Goal: Task Accomplishment & Management: Manage account settings

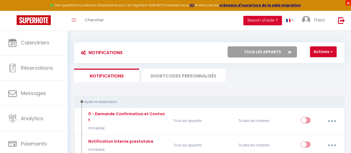
click at [348, 5] on span "×" at bounding box center [348, 3] width 6 height 6
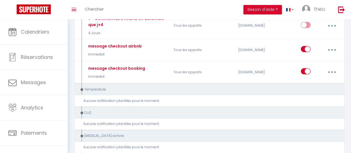
scroll to position [716, 0]
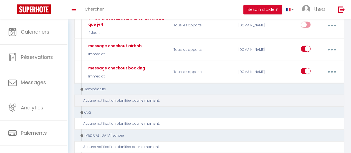
click at [138, 98] on div "Aucune notification planifiée pour le moment." at bounding box center [211, 100] width 256 height 5
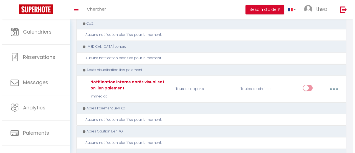
scroll to position [815, 0]
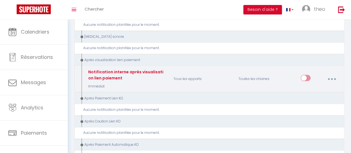
click at [329, 73] on button "button" at bounding box center [331, 78] width 15 height 11
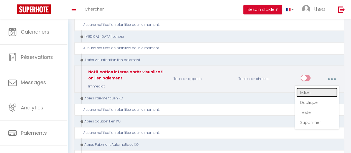
click at [311, 88] on link "Editer" at bounding box center [316, 92] width 41 height 9
type input "Notification interne après visualisation lien paiement"
select select "9"
select select "Immédiat"
checkbox input "false"
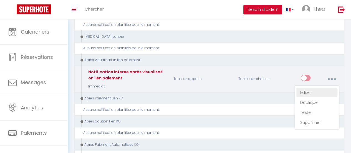
checkbox input "false"
type input "Email après visualisation [PERSON_NAME] - [RENTAL:NAME] - [GUEST:NAME] - [BOOKI…"
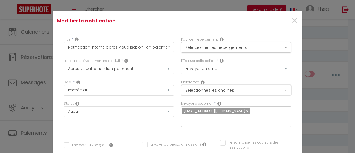
click at [273, 87] on button "Sélectionnez les chaînes" at bounding box center [236, 90] width 110 height 11
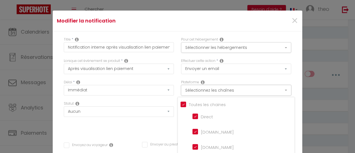
click at [273, 87] on button "Sélectionnez les chaînes" at bounding box center [236, 90] width 110 height 11
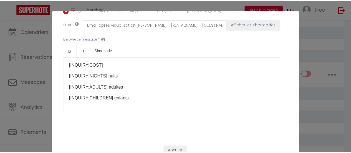
scroll to position [0, 0]
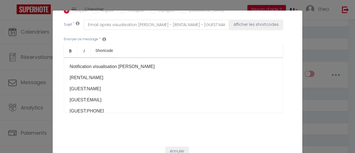
click at [333, 63] on div "Modifier la notification × Titre * Notification interne après visualisation [PE…" at bounding box center [177, 76] width 355 height 153
click at [171, 146] on button "Annuler" at bounding box center [177, 150] width 23 height 9
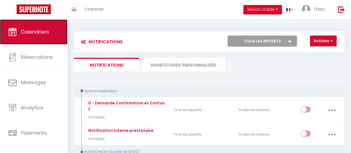
click at [32, 41] on link "Calendriers" at bounding box center [33, 31] width 67 height 25
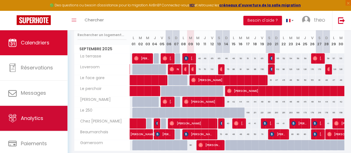
scroll to position [41, 0]
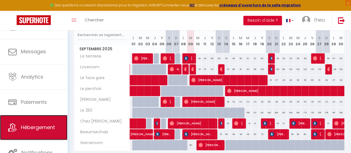
click at [35, 126] on span "Hébergement" at bounding box center [38, 127] width 34 height 7
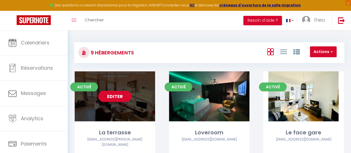
click at [109, 95] on link "Editer" at bounding box center [114, 96] width 33 height 11
select select "3"
select select "2"
select select "1"
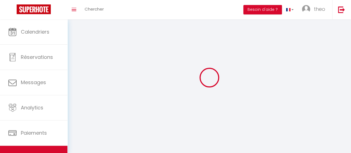
select select
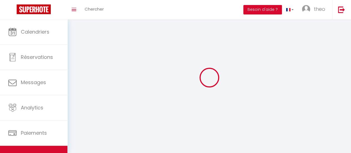
select select
checkbox input "false"
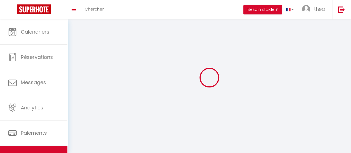
select select
select select "1"
select select "28"
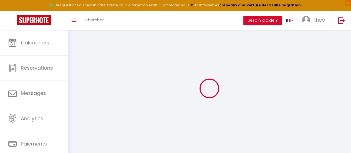
select select
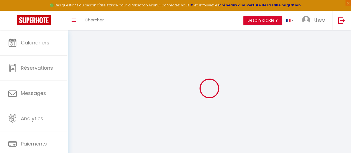
select select
checkbox input "false"
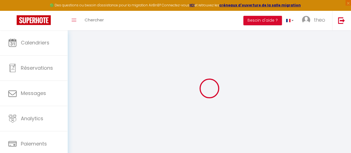
select select
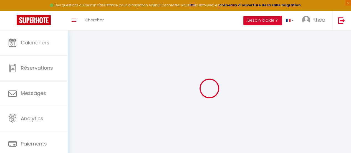
select select
checkbox input "false"
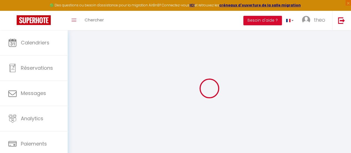
checkbox input "false"
select select
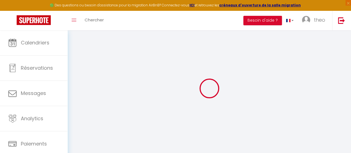
select select
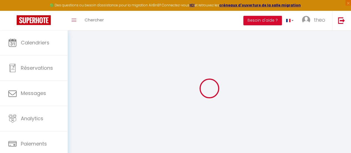
checkbox input "false"
select select
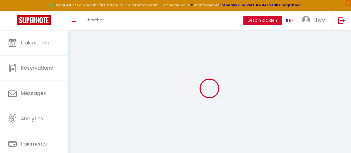
select select
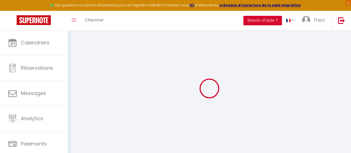
select select
checkbox input "false"
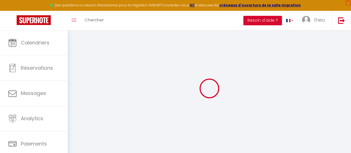
checkbox input "false"
select select
type input "La terrasse"
type input "[PERSON_NAME]"
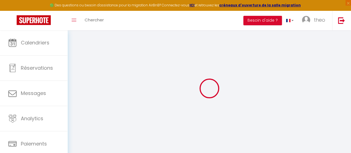
type input "[PERSON_NAME]"
type input "9A [GEOGRAPHIC_DATA]"
type input "74100"
type input "Annemasse"
type input "234"
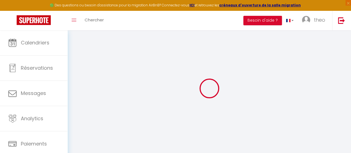
type input "57"
select select
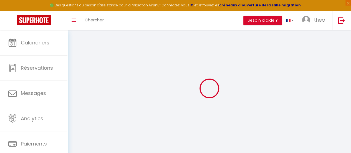
select select
type input "46 Grand'Place"
type input "62000"
type input "[GEOGRAPHIC_DATA]"
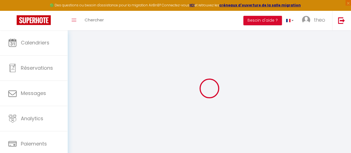
type input "[EMAIL_ADDRESS][DOMAIN_NAME]"
select select
checkbox input "false"
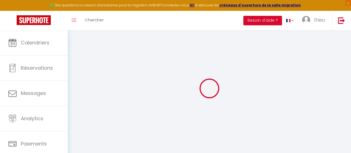
checkbox input "false"
type input "24"
type input "51"
type input "0"
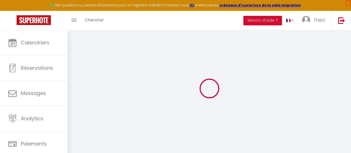
type input "0"
select select
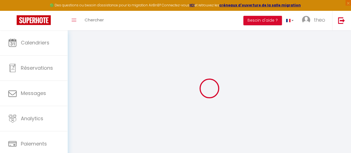
select select
checkbox input "false"
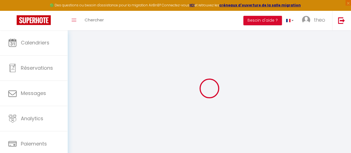
checkbox input "false"
select select
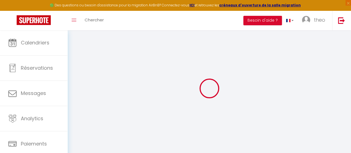
select select
checkbox input "false"
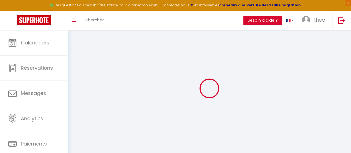
checkbox input "false"
select select
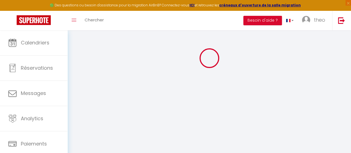
checkbox input "false"
select select
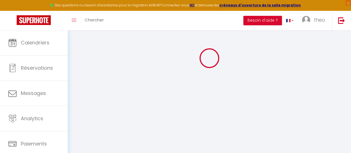
checkbox input "false"
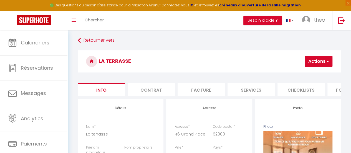
scroll to position [22, 0]
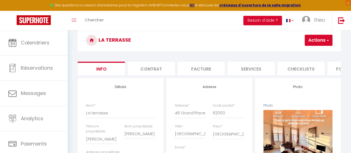
click at [150, 67] on li "Contrat" at bounding box center [151, 69] width 47 height 14
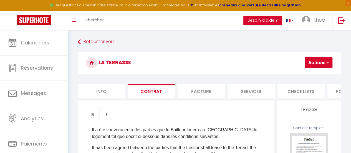
click at [200, 92] on li "Facture" at bounding box center [200, 91] width 47 height 14
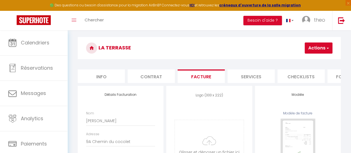
scroll to position [14, 0]
click at [232, 78] on li "Services" at bounding box center [250, 77] width 47 height 14
select select
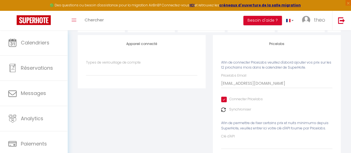
scroll to position [45, 0]
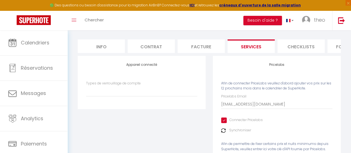
click at [304, 44] on li "Checklists" at bounding box center [300, 46] width 47 height 14
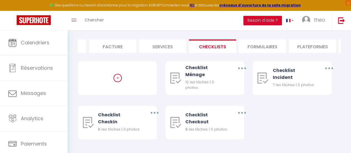
scroll to position [0, 89]
click at [265, 43] on li "Formulaires" at bounding box center [261, 46] width 47 height 14
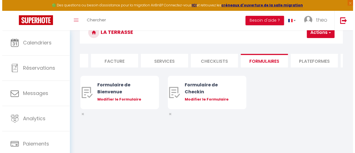
scroll to position [30, 0]
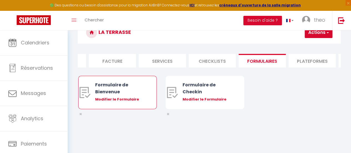
click at [112, 86] on div "Formulaire de Bienvenue" at bounding box center [120, 88] width 51 height 14
click at [120, 102] on div "Modifier le Formulaire" at bounding box center [120, 99] width 51 height 6
type input "Formulaire de Bienvenue"
type input "Afin de préparer au mieux votre arrivée et recevoir votre Guide de Bienvenue, j…"
select select "[object Object]"
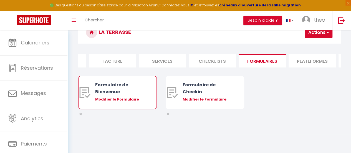
radio input "true"
type input "[URL][DOMAIN_NAME]"
select select
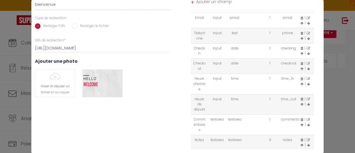
scroll to position [74, 0]
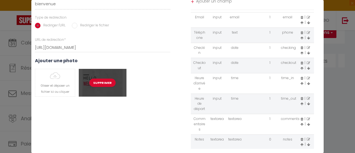
click at [114, 86] on div "Supprimer" at bounding box center [102, 83] width 47 height 28
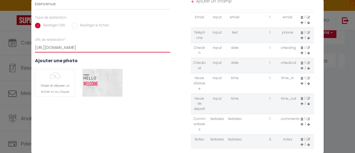
click at [93, 48] on input "[URL][DOMAIN_NAME]" at bounding box center [102, 47] width 135 height 10
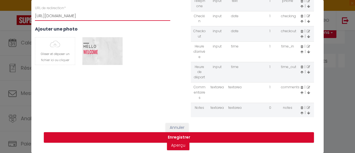
scroll to position [110, 0]
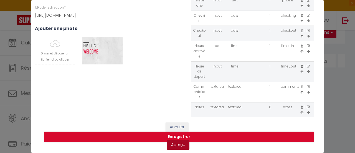
click at [177, 139] on link "Aperçu" at bounding box center [178, 144] width 22 height 10
click at [184, 124] on button "Annuler" at bounding box center [177, 126] width 23 height 9
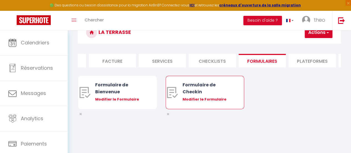
click at [231, 81] on div "Formulaire de Checkin Modifier le Formulaire" at bounding box center [207, 92] width 51 height 33
click at [202, 101] on div "Modifier le Formulaire" at bounding box center [207, 99] width 51 height 6
type input "Formulaire de Checkin"
type input "Afin de confirmer votre arrivée et recevoir la procédure d'accès à l'appartemen…"
select select "[object Object]"
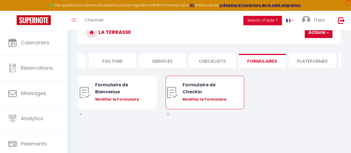
radio input "true"
type input "[URL][DOMAIN_NAME]"
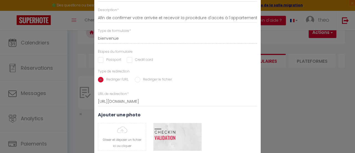
scroll to position [39, 0]
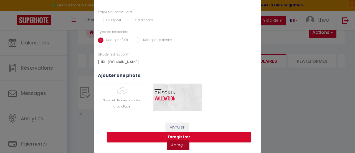
click at [179, 146] on link "Aperçu" at bounding box center [178, 145] width 22 height 10
click at [178, 125] on button "Annuler" at bounding box center [177, 127] width 23 height 9
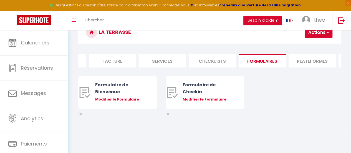
click at [301, 57] on li "Plateformes" at bounding box center [311, 61] width 47 height 14
select select
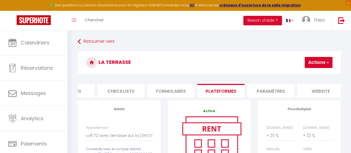
scroll to position [0, 236]
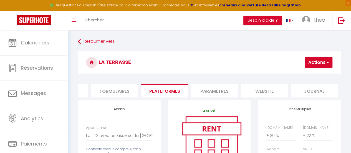
click at [218, 85] on li "Paramètres" at bounding box center [214, 91] width 47 height 14
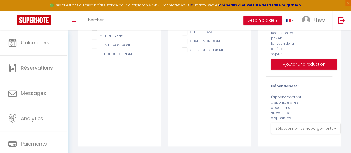
scroll to position [180, 0]
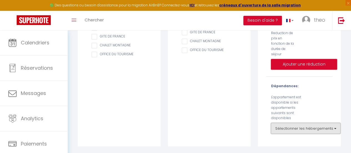
click at [309, 124] on button "Sélectionner les hébergements" at bounding box center [306, 128] width 70 height 11
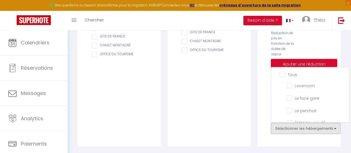
click at [334, 47] on div "Réductions: Reduction de prix en fonction de la [PERSON_NAME] Ajouter une réduc…" at bounding box center [298, 46] width 73 height 53
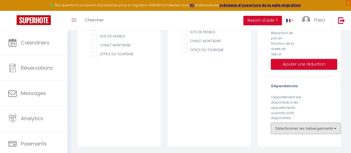
click at [334, 134] on button "Sélectionner les hébergements" at bounding box center [306, 128] width 70 height 11
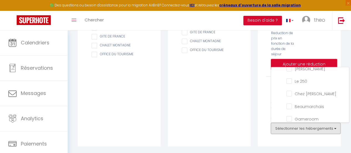
scroll to position [55, 0]
click at [258, 85] on div "Fonctionnalités Gap fill (ouverture et adaptation automatique du nb de nuits mi…" at bounding box center [299, 35] width 83 height 222
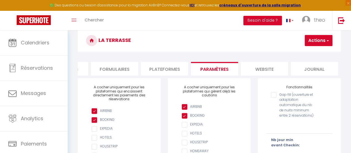
scroll to position [22, 0]
click at [261, 72] on li "website" at bounding box center [264, 69] width 47 height 14
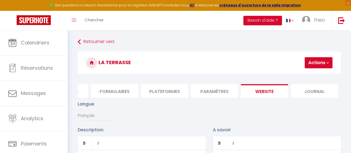
click at [316, 93] on li "Journal" at bounding box center [314, 91] width 47 height 14
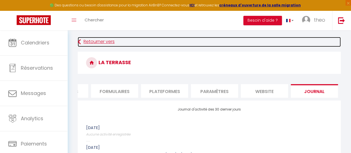
click at [108, 40] on link "Retourner vers" at bounding box center [209, 42] width 263 height 10
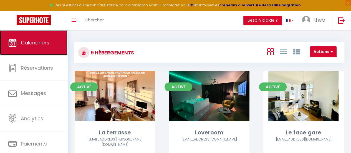
click at [34, 49] on link "Calendriers" at bounding box center [33, 42] width 67 height 25
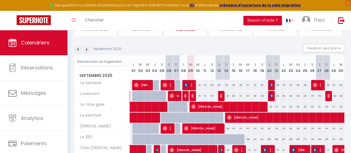
scroll to position [83, 0]
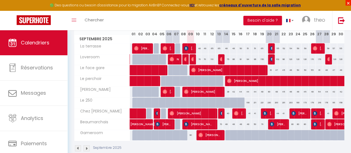
click at [348, 2] on span "×" at bounding box center [348, 3] width 6 height 6
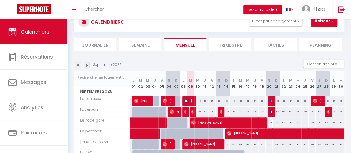
scroll to position [15, 0]
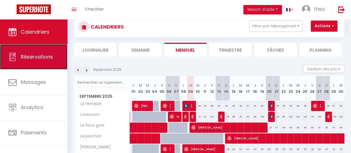
click at [27, 51] on link "Réservations" at bounding box center [33, 56] width 67 height 25
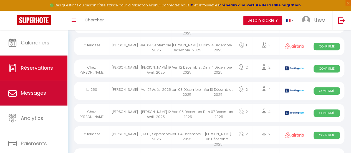
scroll to position [286, 0]
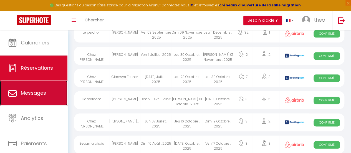
click at [34, 87] on link "Messages" at bounding box center [33, 92] width 67 height 25
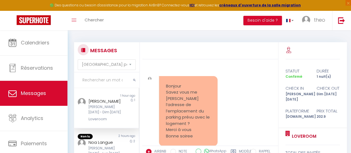
scroll to position [161, 0]
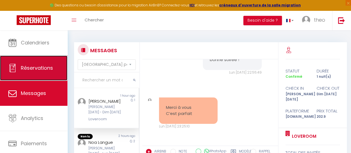
click at [54, 72] on link "Réservations" at bounding box center [33, 67] width 67 height 25
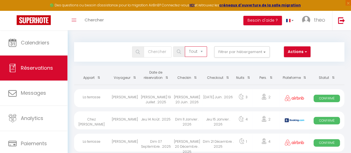
click at [196, 48] on select "Tous les statuts Annulé Confirmé Non Confirmé Tout sauf annulé No Show Request" at bounding box center [196, 51] width 22 height 11
click at [185, 46] on select "Tous les statuts Annulé Confirmé Non Confirmé Tout sauf annulé No Show Request" at bounding box center [196, 51] width 22 height 11
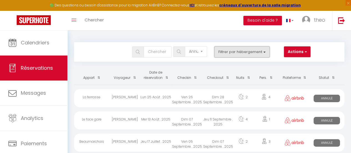
click at [231, 55] on button "Filtrer par hébergement" at bounding box center [241, 51] width 55 height 11
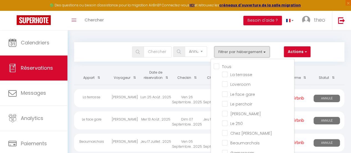
click at [231, 55] on button "Filtrer par hébergement" at bounding box center [241, 51] width 55 height 11
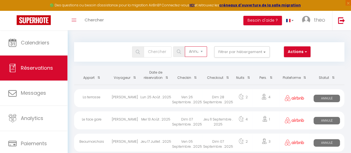
click at [190, 49] on select "Tous les statuts Annulé Confirmé Non Confirmé Tout sauf annulé No Show Request" at bounding box center [196, 51] width 22 height 11
click at [185, 46] on select "Tous les statuts Annulé Confirmé Non Confirmé Tout sauf annulé No Show Request" at bounding box center [196, 51] width 22 height 11
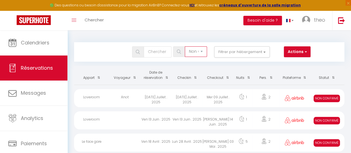
click at [187, 49] on select "Tous les statuts Annulé Confirmé Non Confirmé Tout sauf annulé No Show Request" at bounding box center [196, 51] width 22 height 11
click at [185, 46] on select "Tous les statuts Annulé Confirmé Non Confirmé Tout sauf annulé No Show Request" at bounding box center [196, 51] width 22 height 11
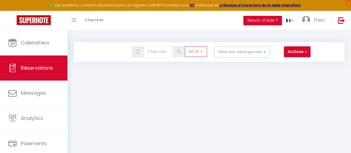
click at [204, 51] on select "Tous les statuts Annulé Confirmé Non Confirmé Tout sauf annulé No Show Request" at bounding box center [196, 51] width 22 height 11
click at [185, 46] on select "Tous les statuts Annulé Confirmé Non Confirmé Tout sauf annulé No Show Request" at bounding box center [196, 51] width 22 height 11
click at [200, 50] on select "Tous les statuts Annulé Confirmé Non Confirmé Tout sauf annulé No Show Request" at bounding box center [196, 51] width 22 height 11
click at [185, 46] on select "Tous les statuts Annulé Confirmé Non Confirmé Tout sauf annulé No Show Request" at bounding box center [196, 51] width 22 height 11
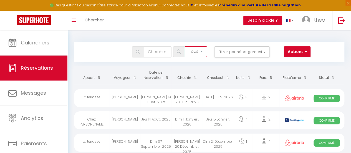
click at [200, 50] on select "Tous les statuts Annulé Confirmé Non Confirmé Tout sauf annulé No Show Request" at bounding box center [196, 51] width 22 height 11
click at [185, 46] on select "Tous les statuts Annulé Confirmé Non Confirmé Tout sauf annulé No Show Request" at bounding box center [196, 51] width 22 height 11
click at [202, 55] on select "Tous les statuts Annulé Confirmé Non Confirmé Tout sauf annulé No Show Request" at bounding box center [196, 51] width 22 height 11
click at [185, 46] on select "Tous les statuts Annulé Confirmé Non Confirmé Tout sauf annulé No Show Request" at bounding box center [196, 51] width 22 height 11
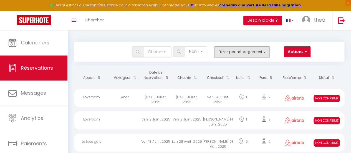
click at [263, 49] on button "Filtrer par hébergement" at bounding box center [241, 51] width 55 height 11
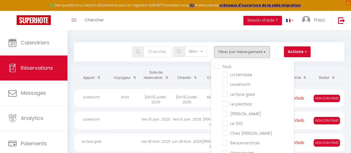
click at [262, 53] on button "Filtrer par hébergement" at bounding box center [241, 51] width 55 height 11
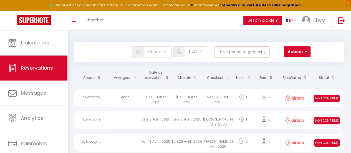
click at [272, 78] on span at bounding box center [270, 77] width 6 height 10
click at [157, 80] on th "Date de réservation" at bounding box center [155, 75] width 31 height 19
click at [161, 77] on th "Date de réservation" at bounding box center [155, 75] width 31 height 19
click at [197, 57] on div "Bookings Tous les statuts Annulé Confirmé Non Confirmé Tout sauf annulé No Show…" at bounding box center [209, 51] width 270 height 19
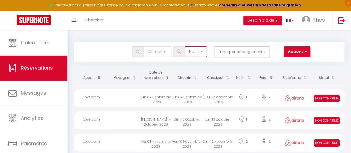
click at [199, 50] on select "Tous les statuts Annulé Confirmé Non Confirmé Tout sauf annulé No Show Request" at bounding box center [196, 51] width 22 height 11
select select "confirmed"
click at [185, 46] on select "Tous les statuts Annulé Confirmé Non Confirmé Tout sauf annulé No Show Request" at bounding box center [196, 51] width 22 height 11
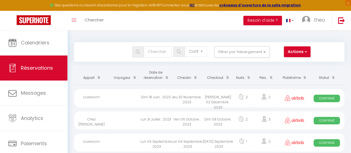
click at [166, 78] on span at bounding box center [165, 77] width 6 height 10
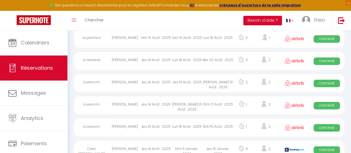
scroll to position [1065, 0]
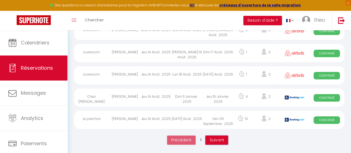
click at [213, 139] on span "Suivant" at bounding box center [216, 140] width 14 height 6
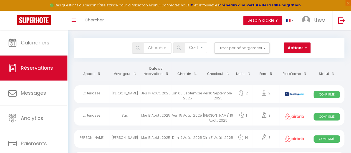
scroll to position [0, 0]
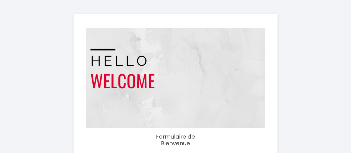
select select
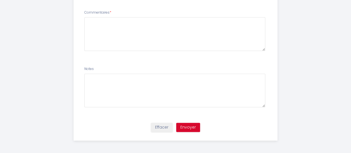
scroll to position [377, 0]
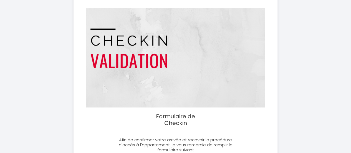
scroll to position [64, 0]
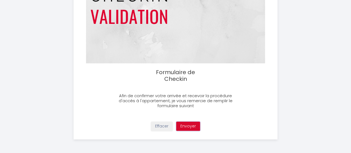
click at [195, 124] on button "Envoyer" at bounding box center [188, 125] width 24 height 9
